Goal: Obtain resource: Obtain resource

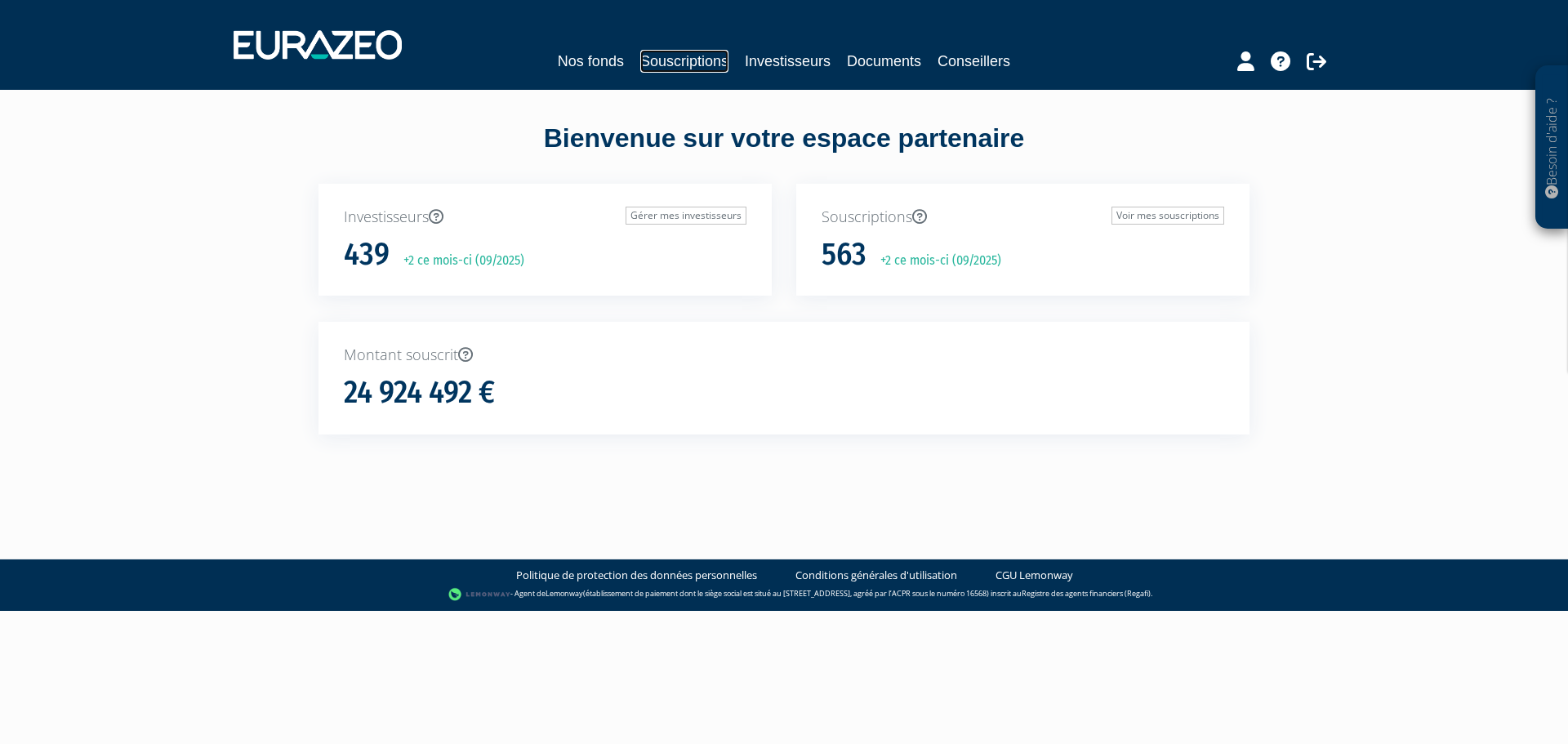
click at [703, 58] on link "Souscriptions" at bounding box center [684, 62] width 88 height 23
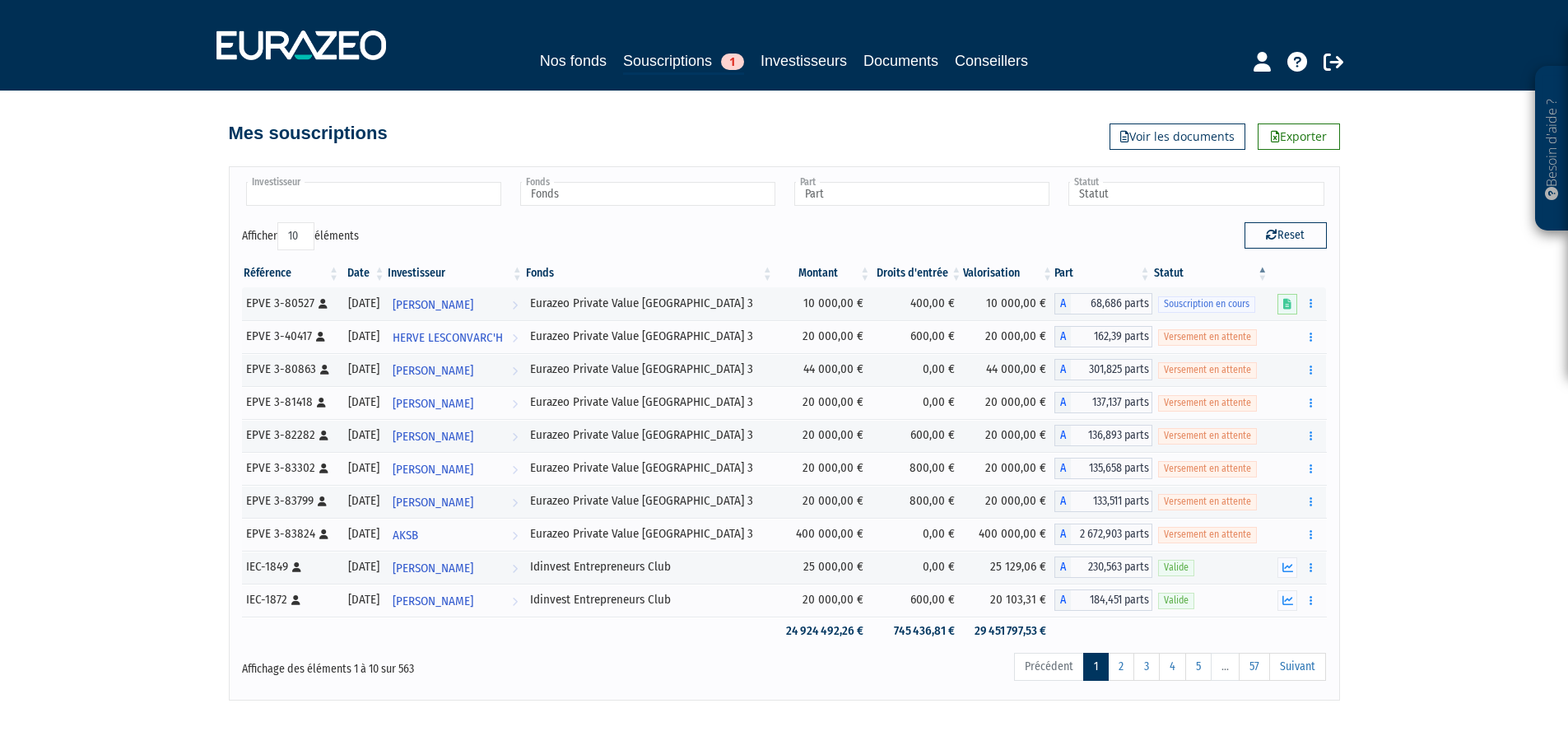
click at [351, 187] on input "text" at bounding box center [374, 193] width 255 height 24
type input "nourry"
click at [310, 219] on em "NOURRY" at bounding box center [296, 220] width 36 height 12
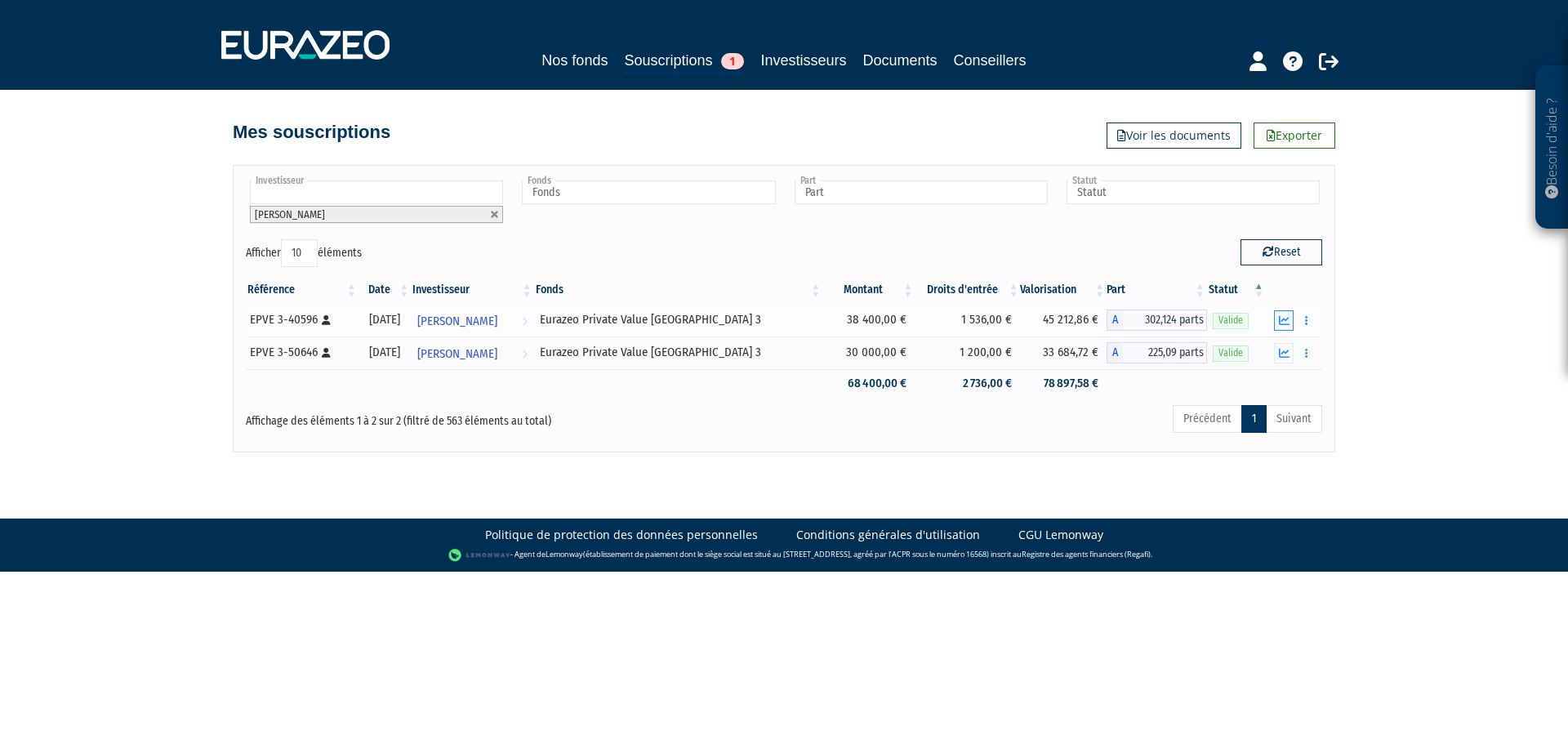
click at [1286, 321] on icon "button" at bounding box center [1283, 320] width 11 height 11
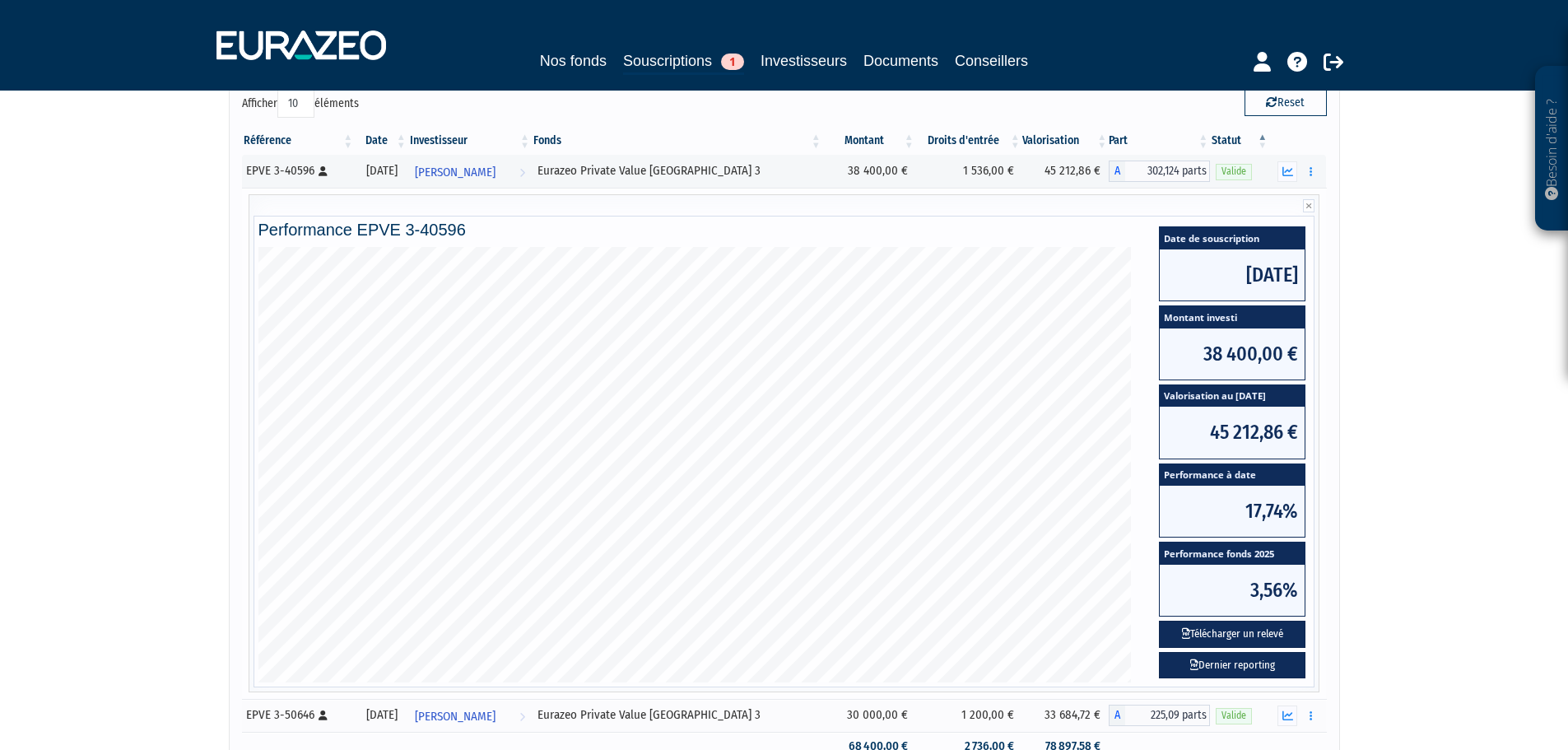
scroll to position [247, 0]
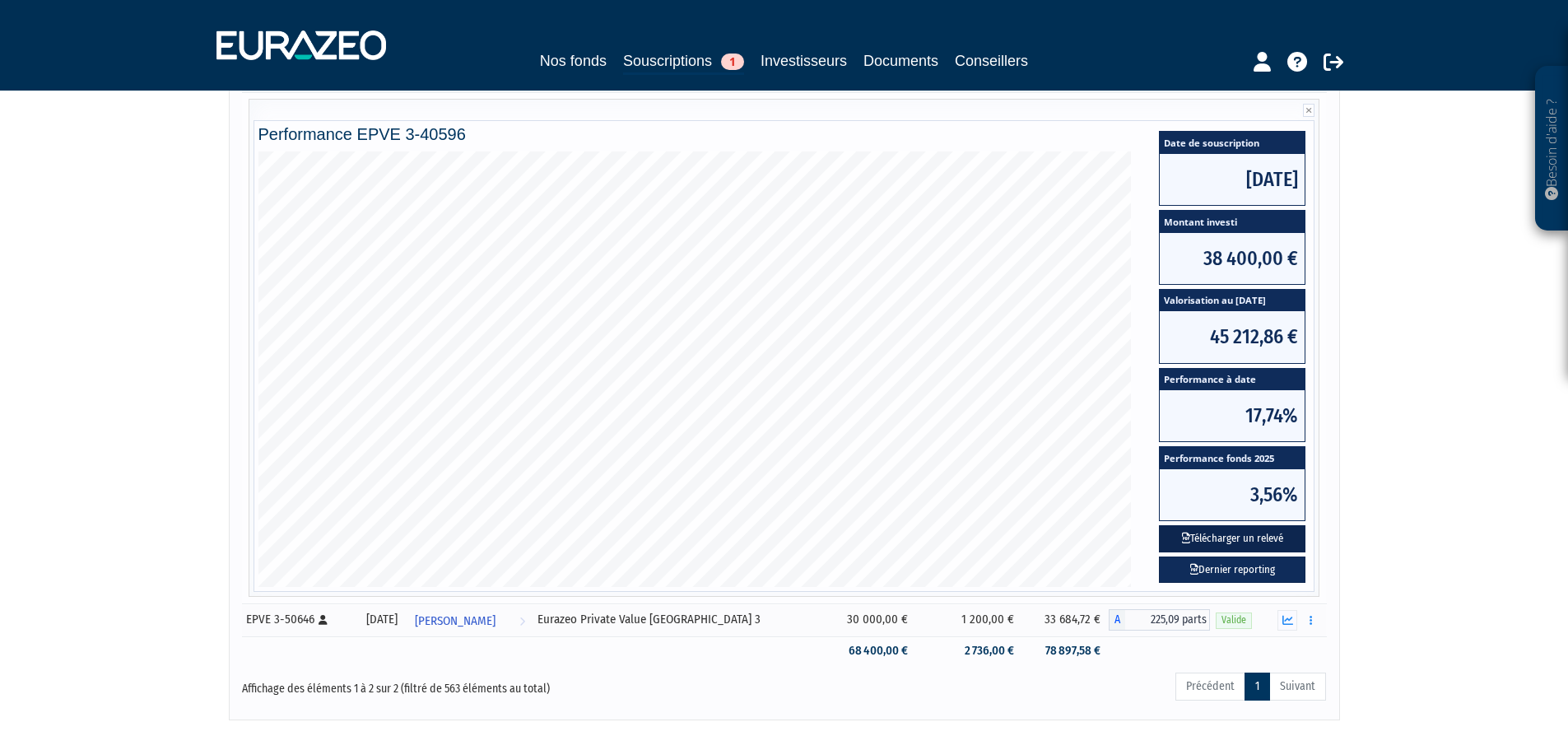
click at [1236, 535] on button "Télécharger un relevé" at bounding box center [1232, 538] width 147 height 27
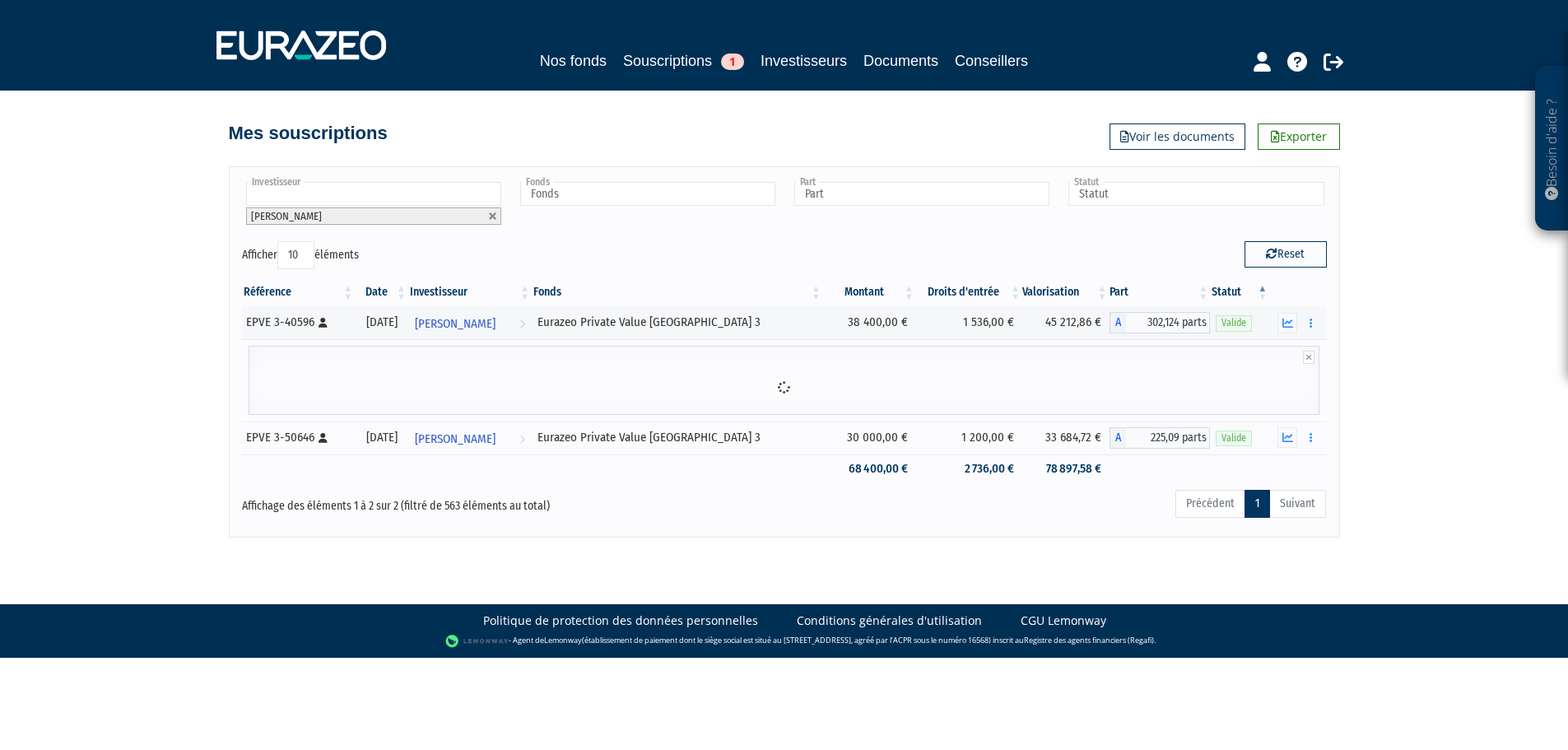
scroll to position [0, 0]
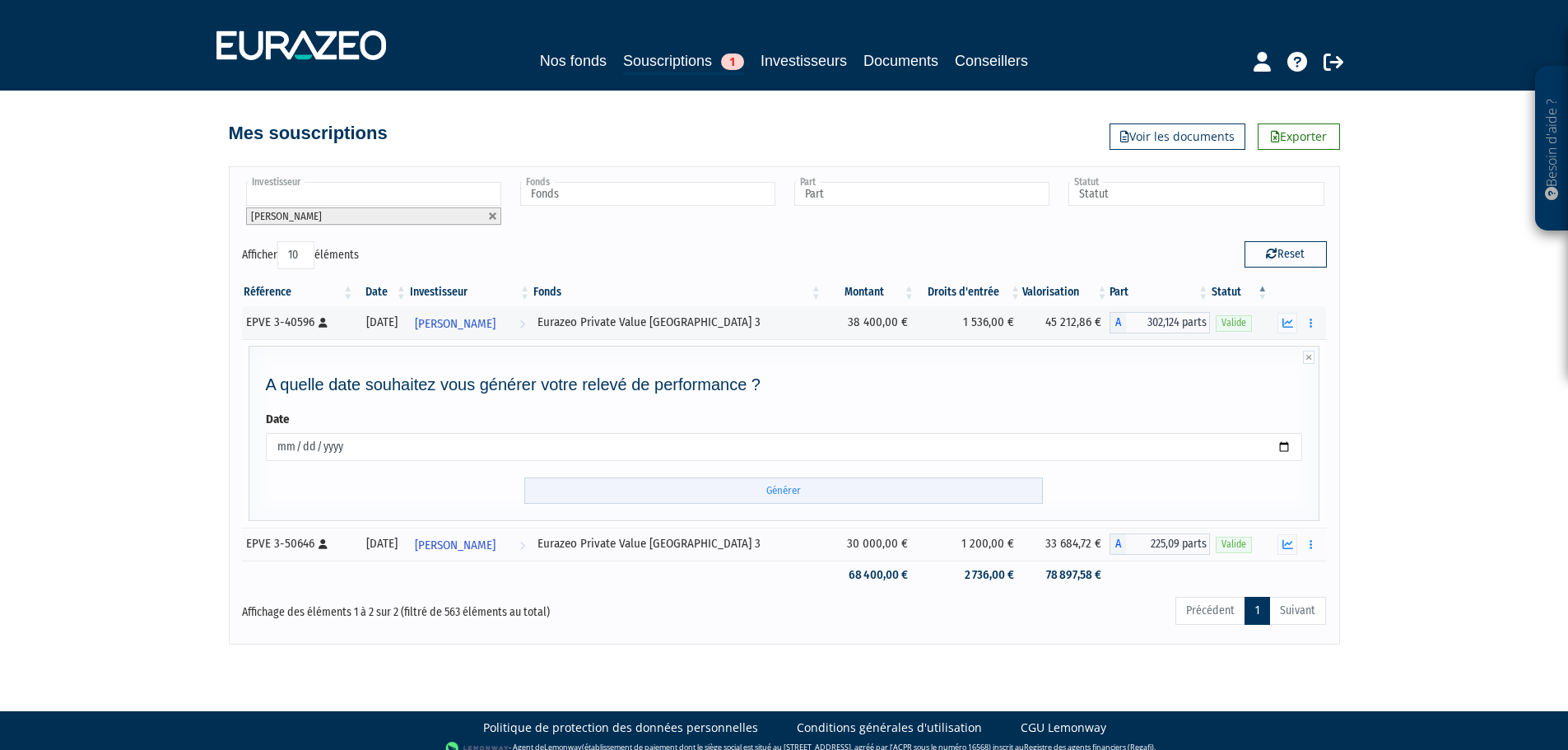
click at [808, 502] on input "Générer" at bounding box center [783, 491] width 518 height 27
click at [1284, 328] on icon "button" at bounding box center [1288, 323] width 11 height 11
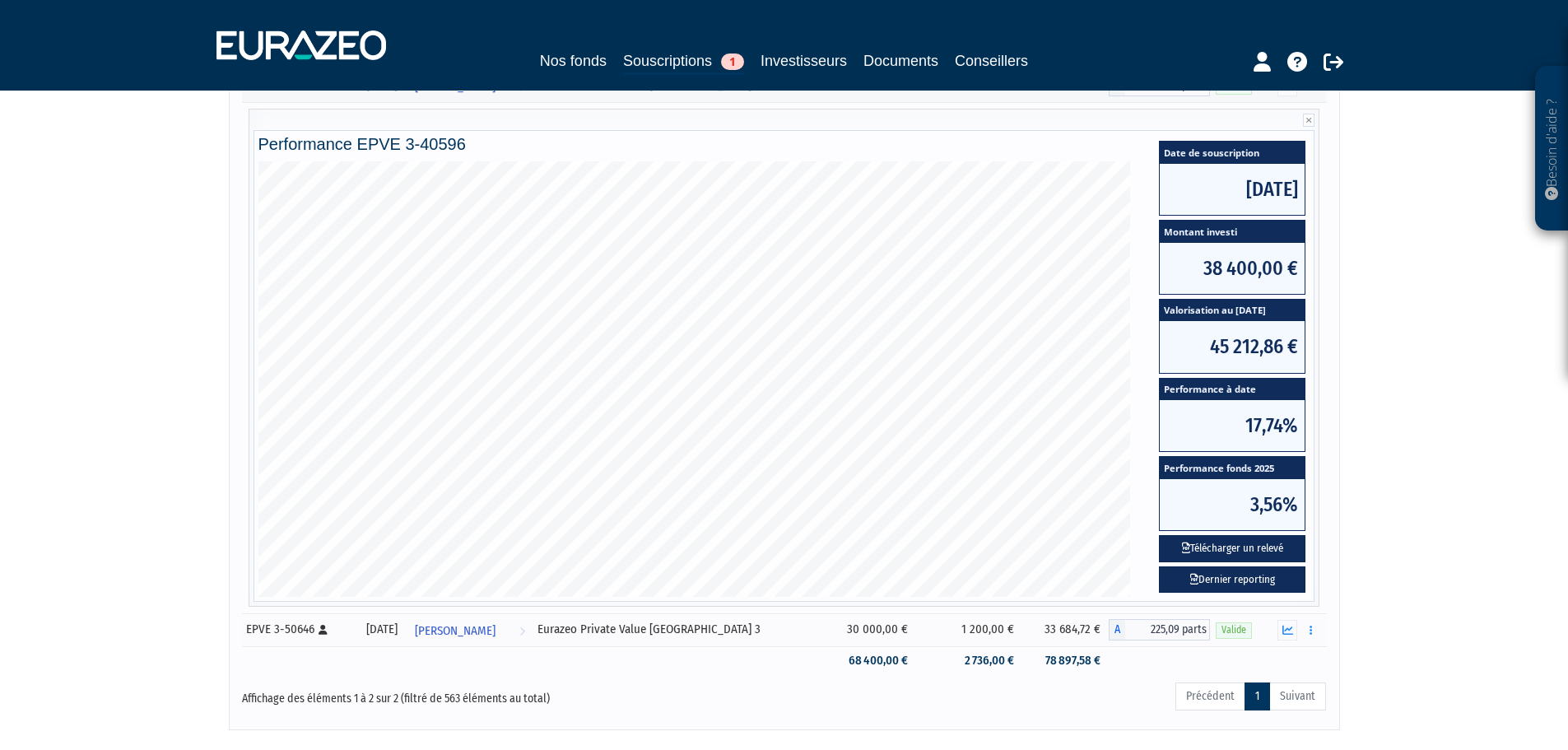
scroll to position [338, 0]
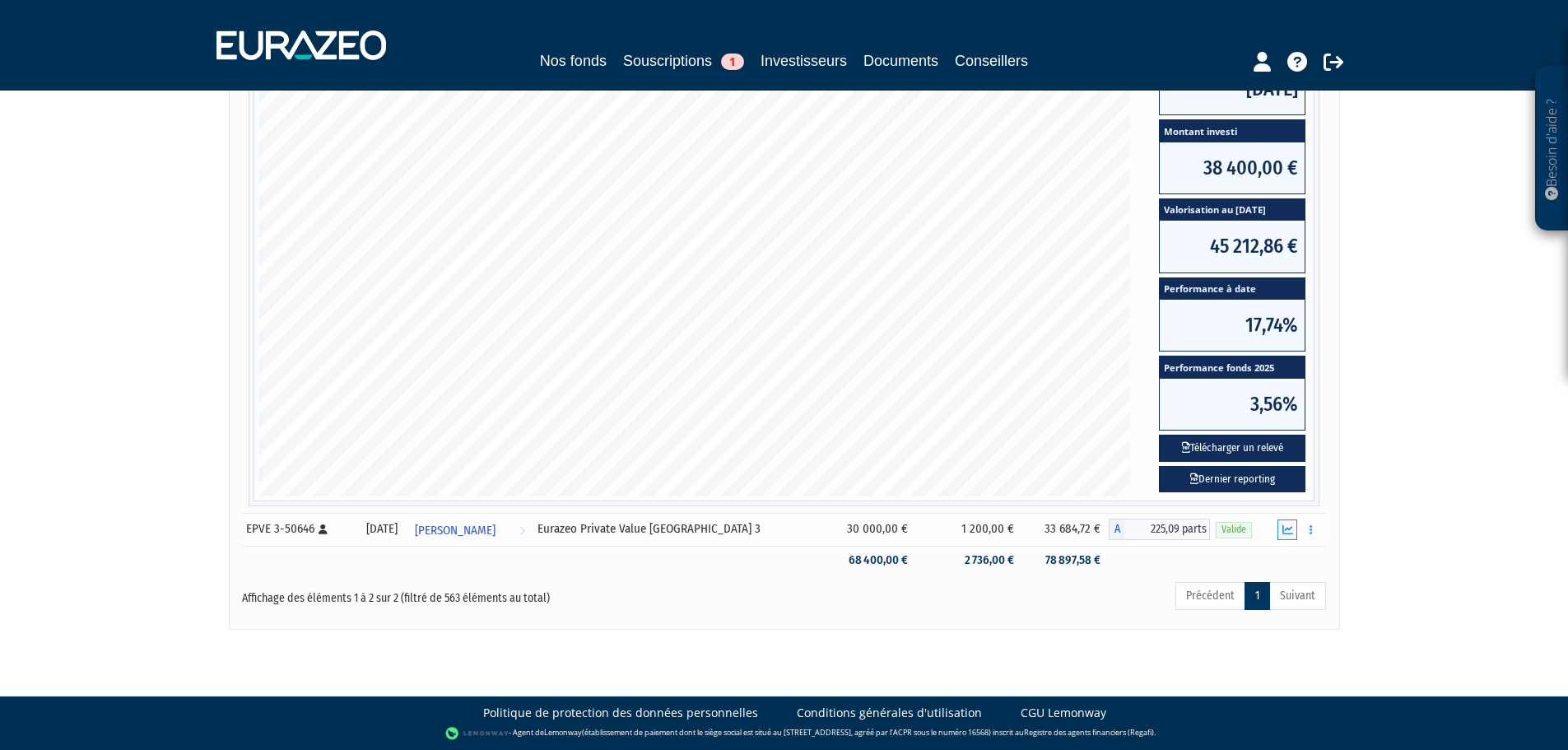
click at [1285, 526] on icon "button" at bounding box center [1288, 529] width 11 height 11
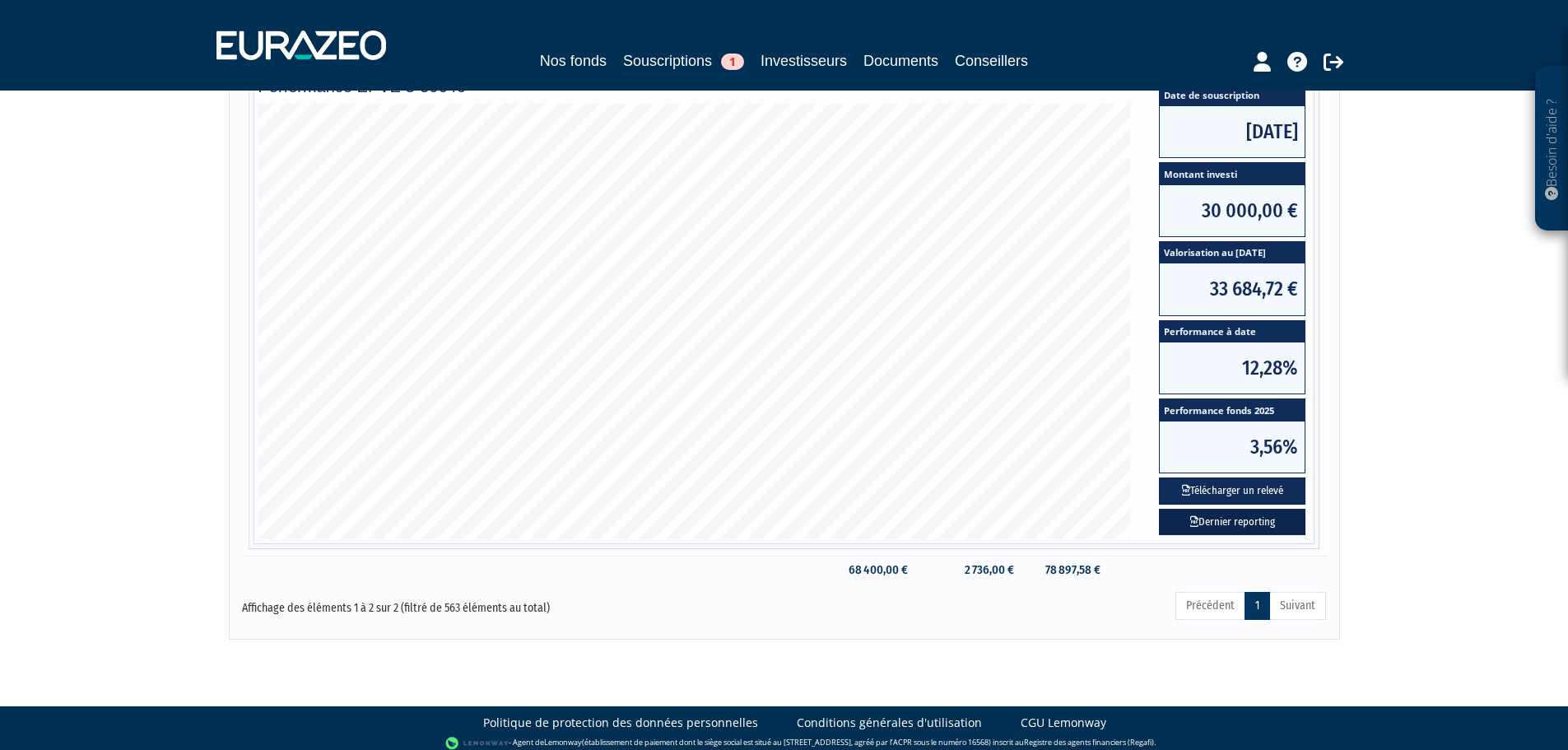
scroll to position [329, 0]
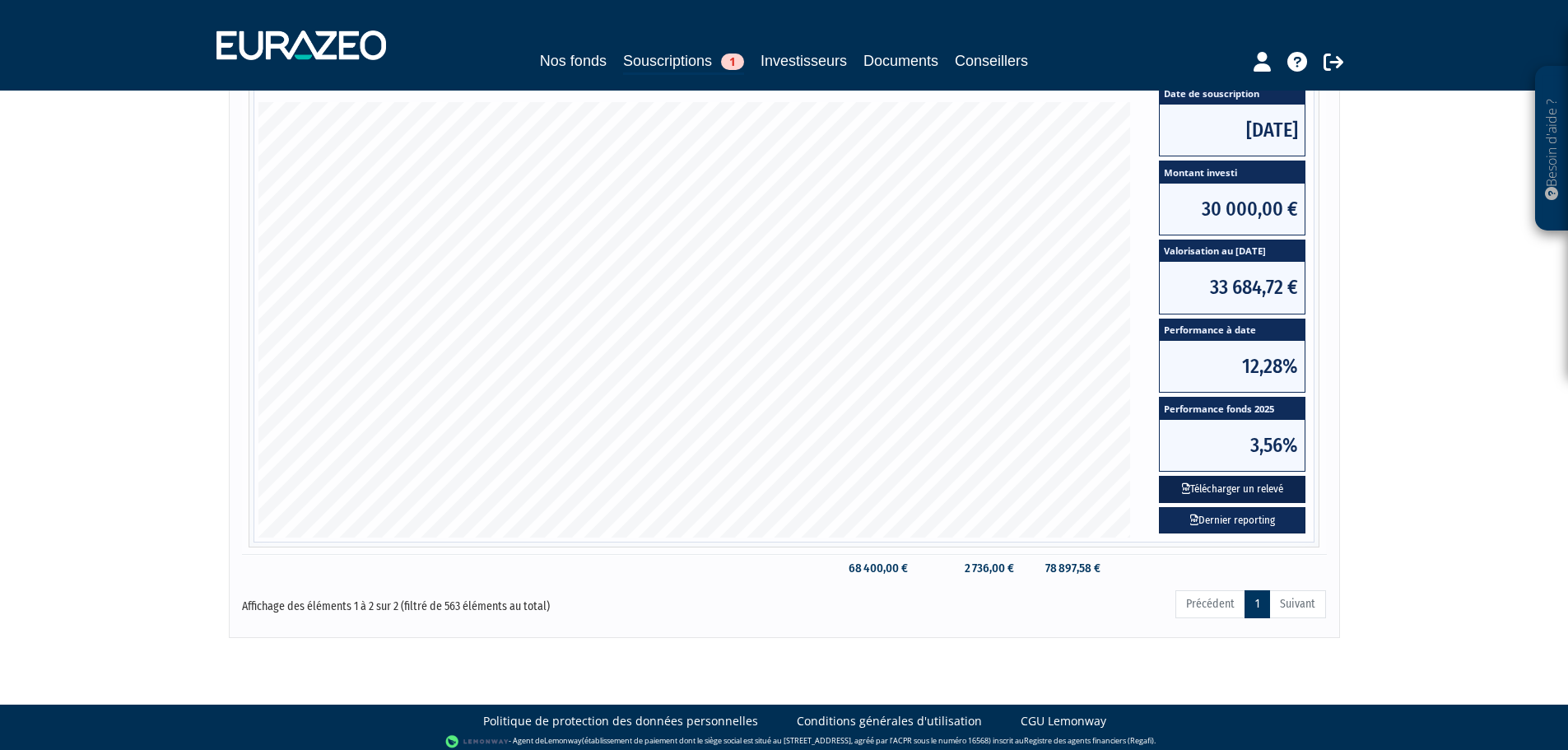
click at [1260, 492] on button "Télécharger un relevé" at bounding box center [1232, 489] width 147 height 27
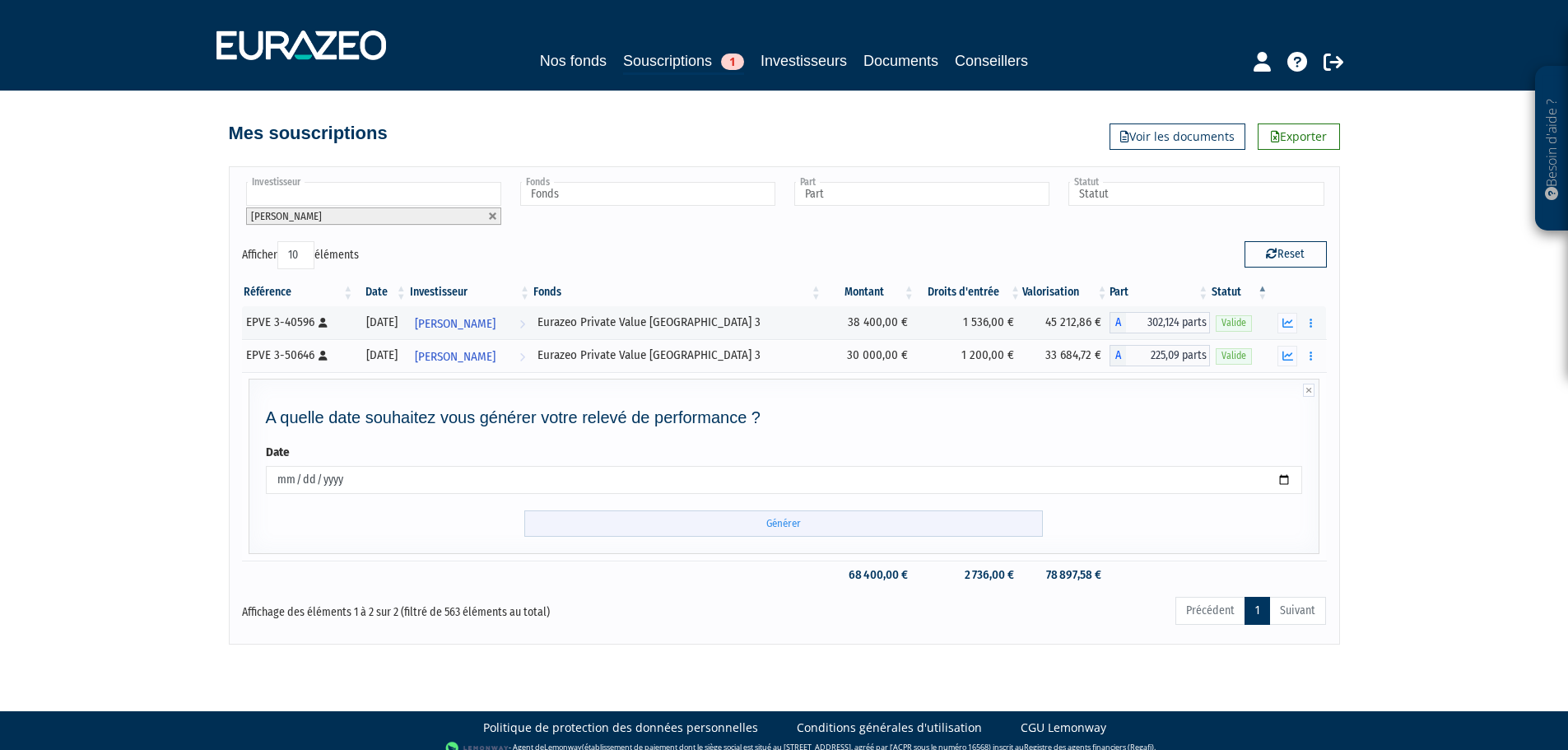
click at [949, 523] on input "Générer" at bounding box center [783, 524] width 518 height 27
